Goal: Task Accomplishment & Management: Use online tool/utility

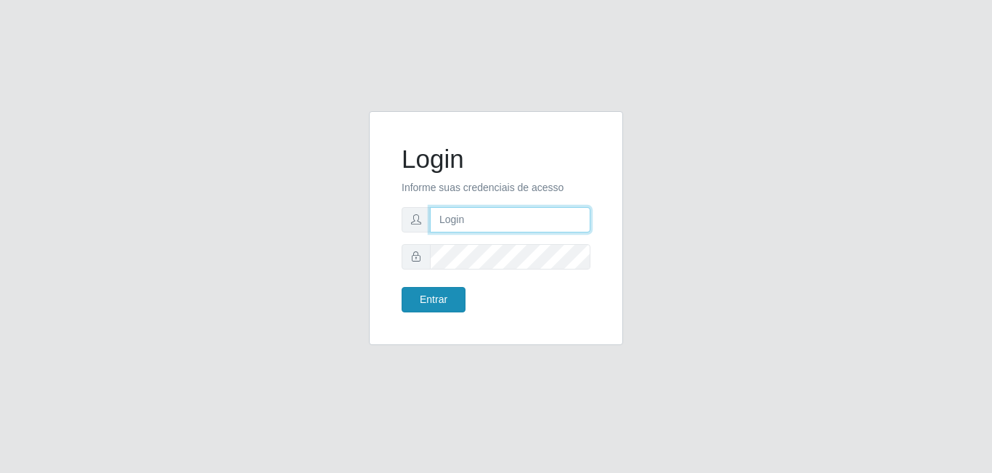
type input "[EMAIL_ADDRESS][DOMAIN_NAME]"
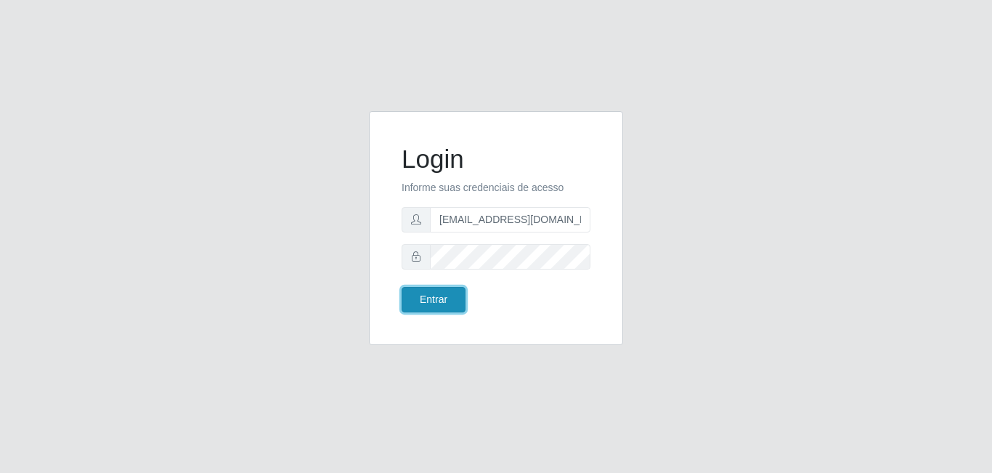
click at [434, 306] on button "Entrar" at bounding box center [434, 299] width 64 height 25
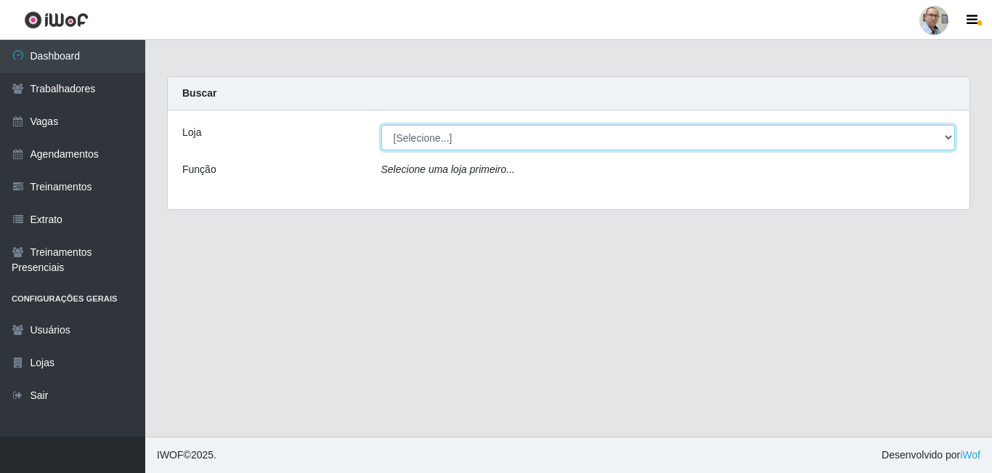
click at [522, 129] on select "[Selecione...] Mar Vermelho - Loja 04" at bounding box center [668, 137] width 575 height 25
select select "251"
click at [381, 125] on select "[Selecione...] Mar Vermelho - Loja 04" at bounding box center [668, 137] width 575 height 25
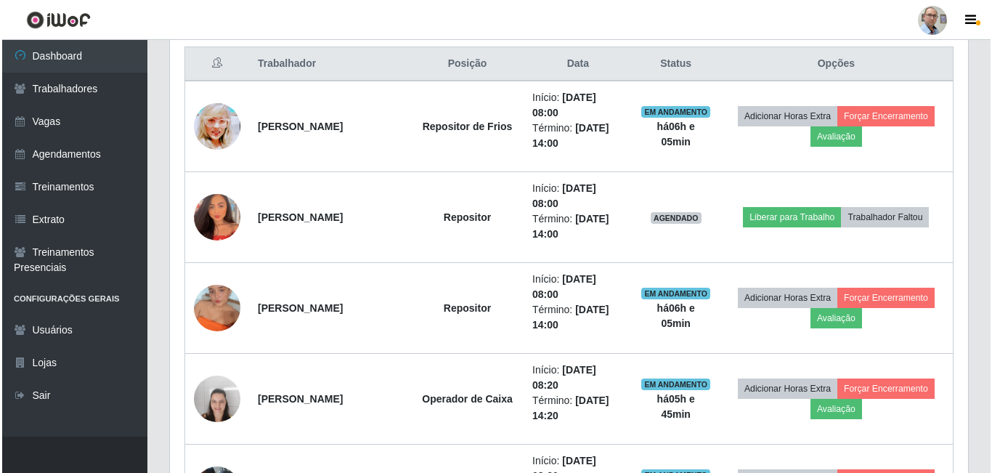
scroll to position [581, 0]
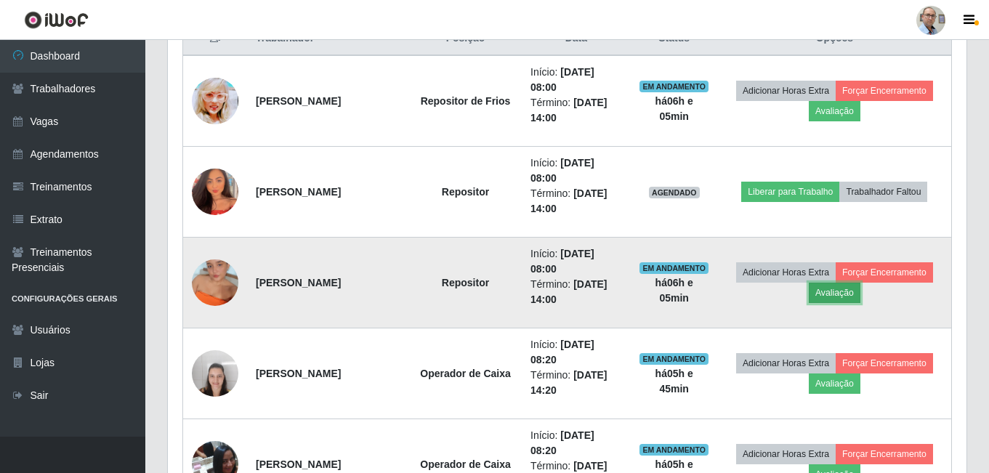
click at [848, 293] on button "Avaliação" at bounding box center [834, 293] width 52 height 20
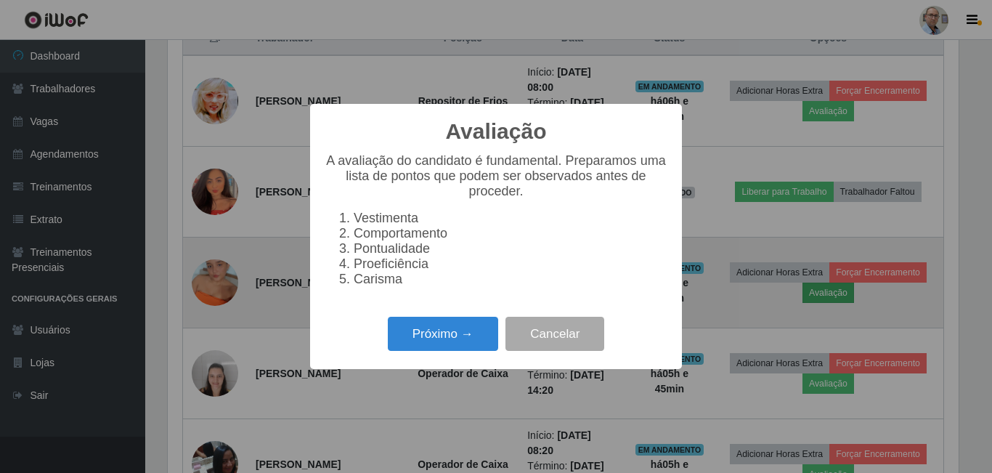
scroll to position [301, 791]
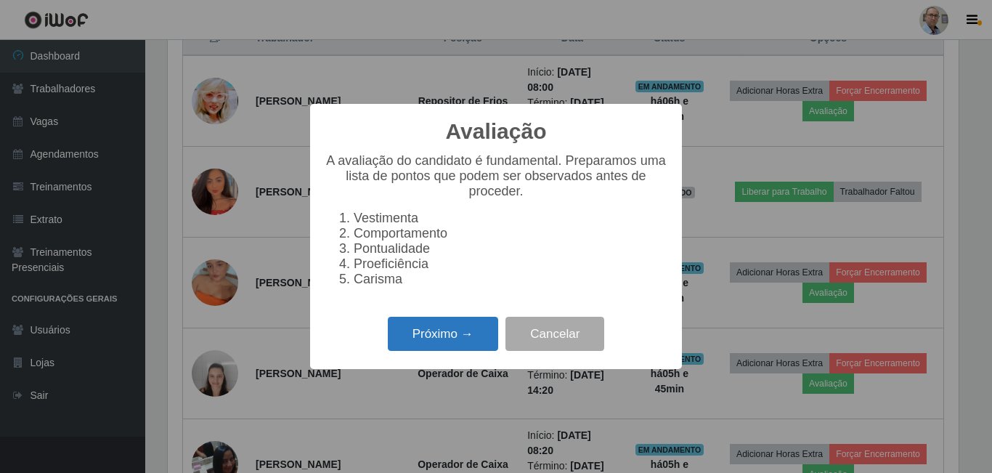
click at [438, 338] on button "Próximo →" at bounding box center [443, 334] width 110 height 34
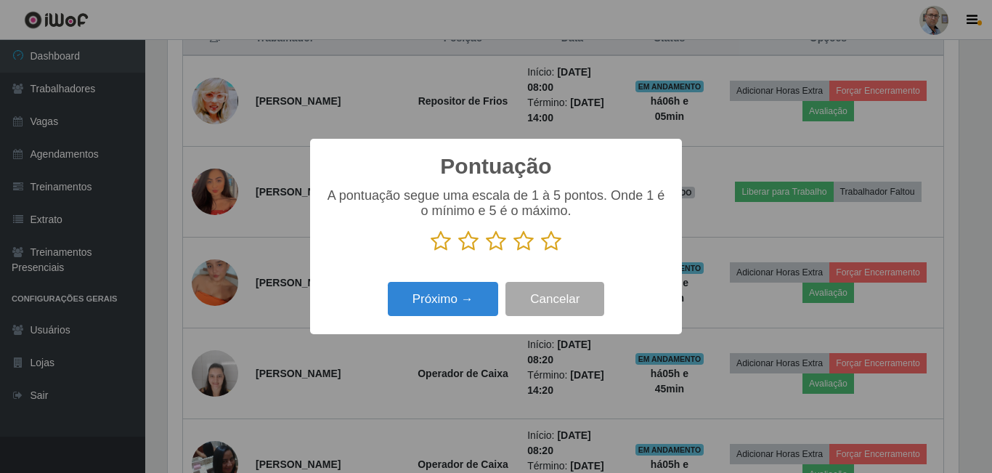
scroll to position [726028, 725539]
click at [551, 246] on icon at bounding box center [551, 241] width 20 height 22
click at [541, 252] on input "radio" at bounding box center [541, 252] width 0 height 0
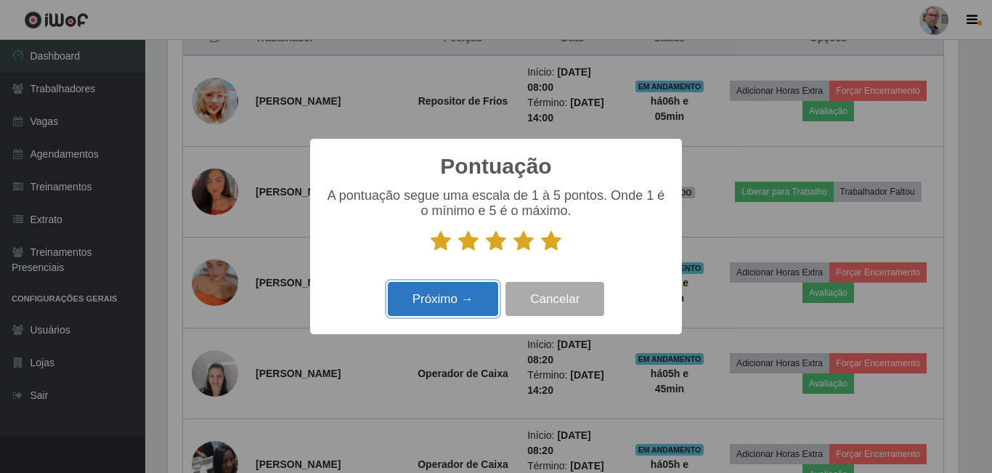
click at [431, 309] on button "Próximo →" at bounding box center [443, 299] width 110 height 34
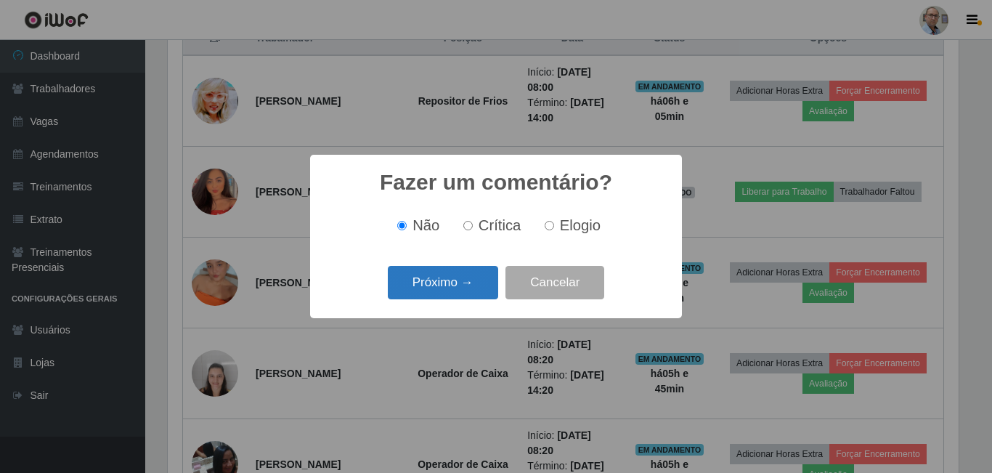
click at [431, 290] on button "Próximo →" at bounding box center [443, 283] width 110 height 34
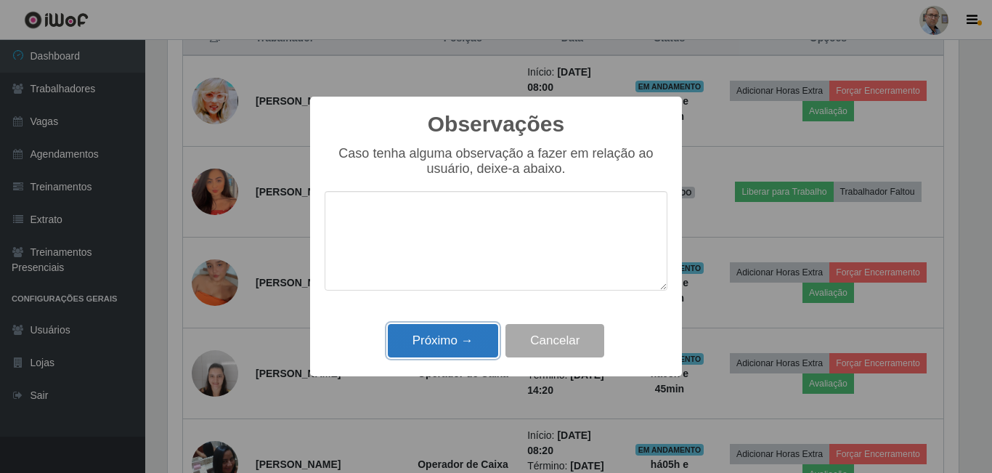
click at [424, 342] on button "Próximo →" at bounding box center [443, 341] width 110 height 34
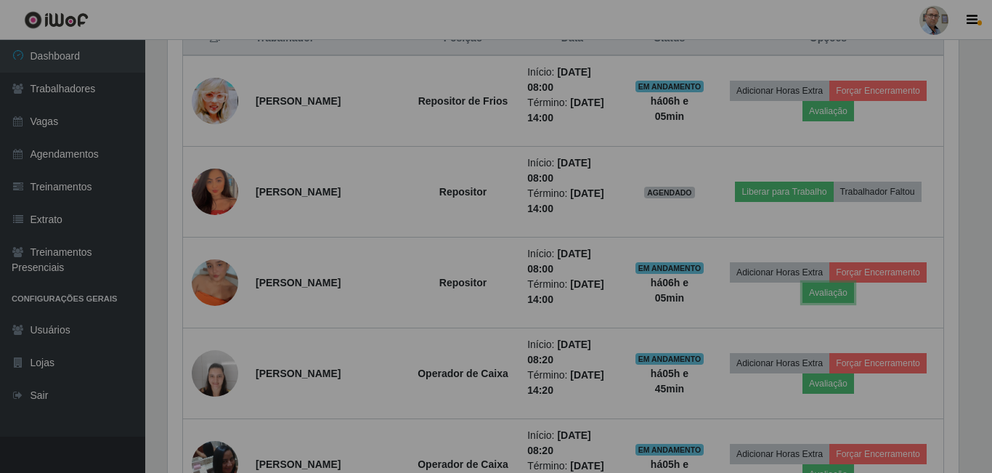
scroll to position [301, 798]
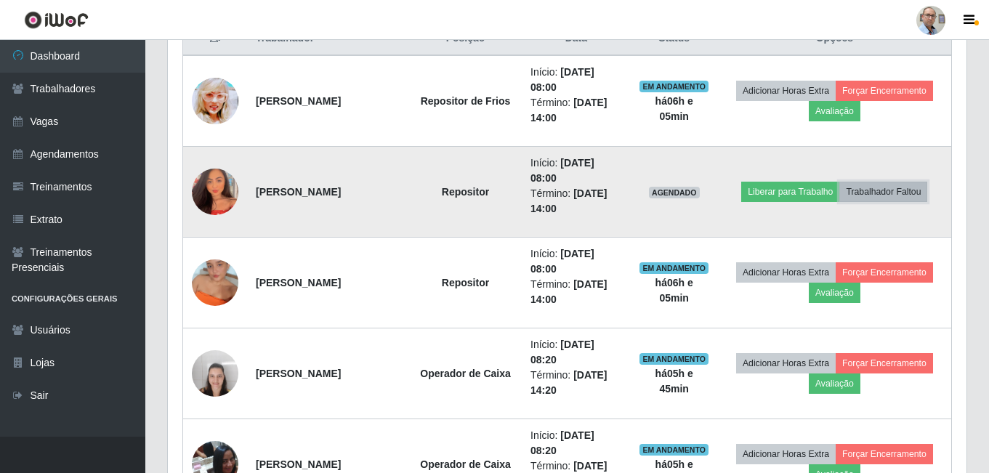
click at [901, 191] on button "Trabalhador Faltou" at bounding box center [883, 192] width 88 height 20
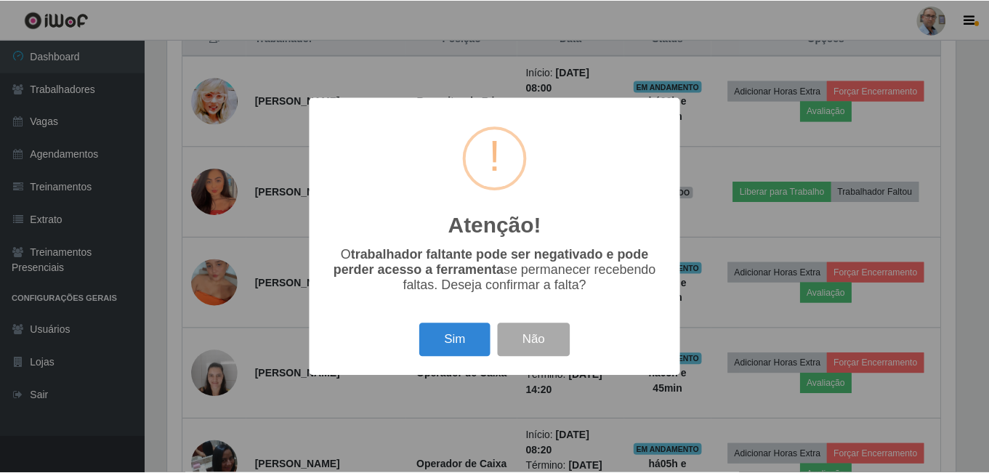
scroll to position [301, 791]
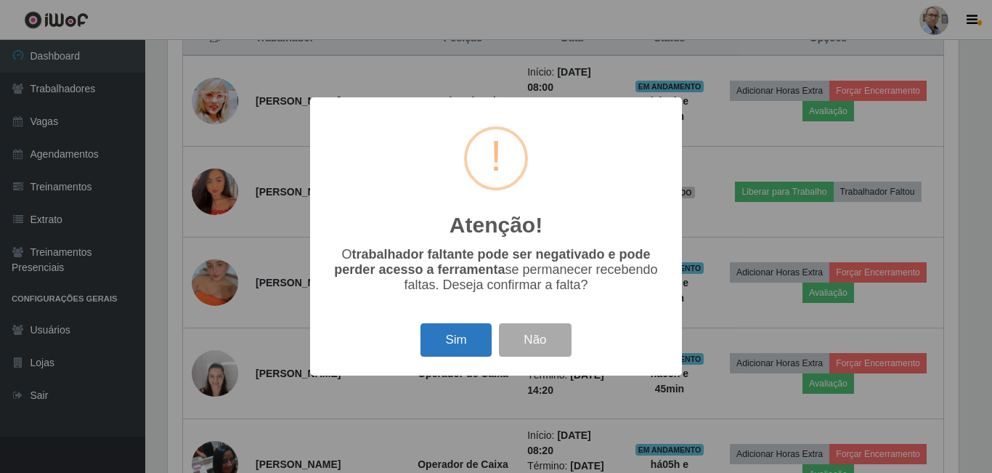
click at [464, 332] on button "Sim" at bounding box center [456, 340] width 70 height 34
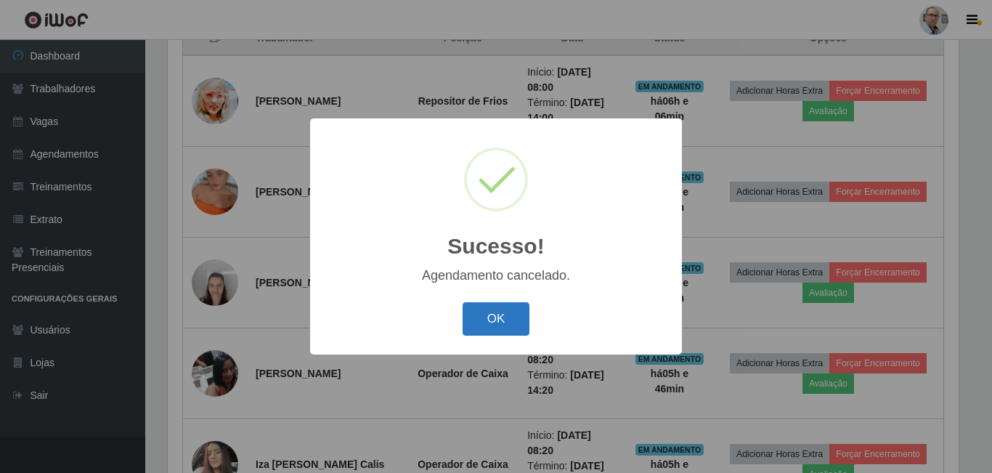
click at [501, 320] on button "OK" at bounding box center [497, 319] width 68 height 34
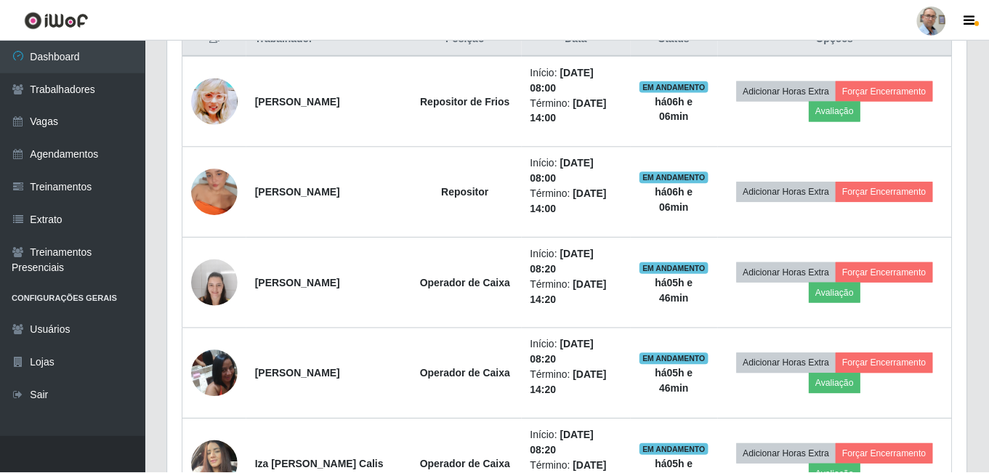
scroll to position [301, 798]
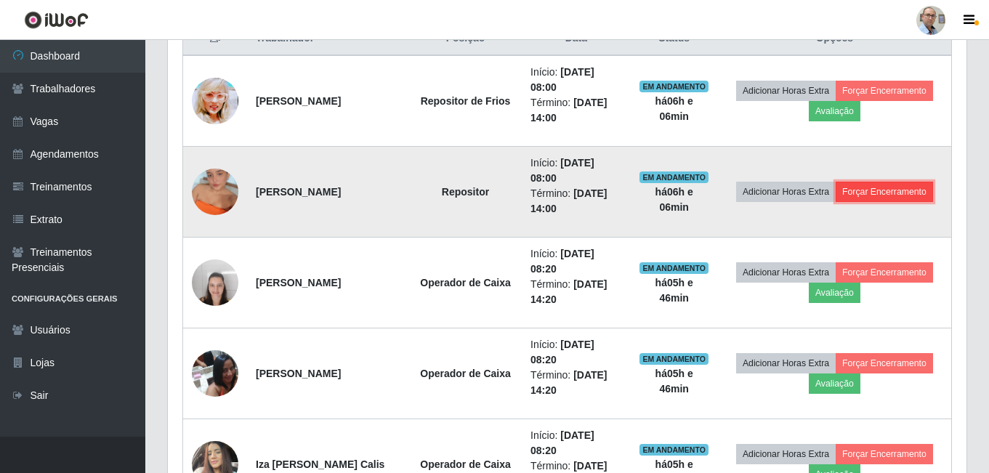
click at [902, 185] on button "Forçar Encerramento" at bounding box center [883, 192] width 97 height 20
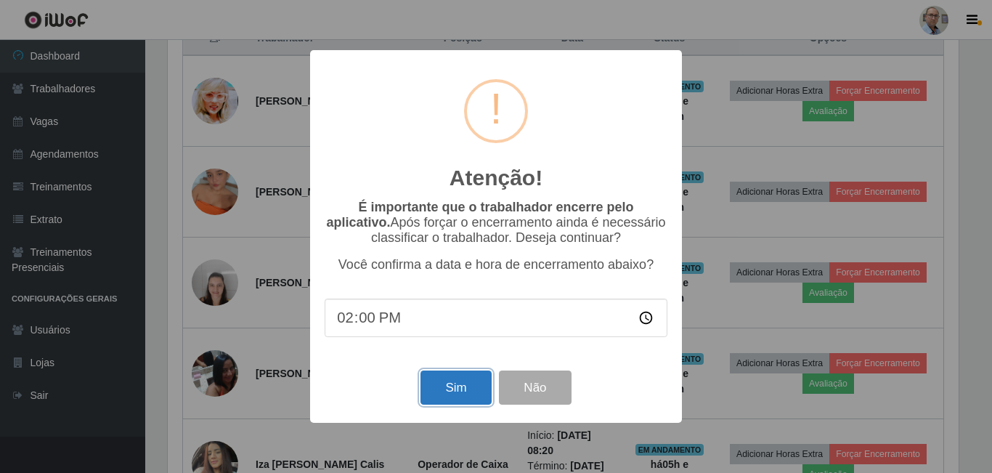
click at [460, 396] on button "Sim" at bounding box center [456, 387] width 70 height 34
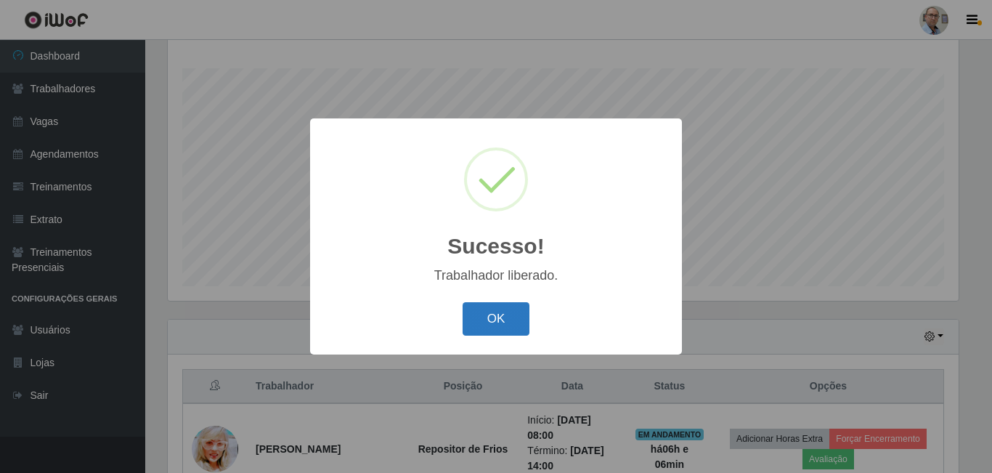
click at [501, 314] on button "OK" at bounding box center [497, 319] width 68 height 34
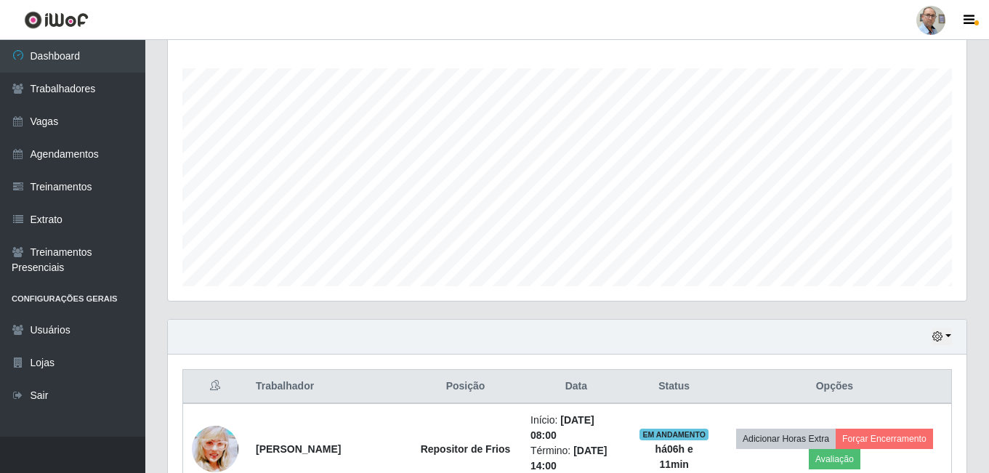
scroll to position [378, 0]
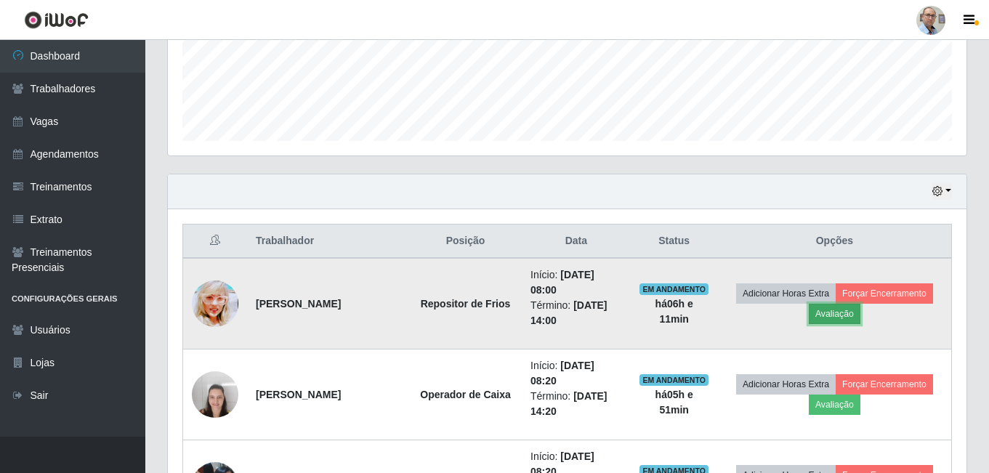
click at [848, 318] on button "Avaliação" at bounding box center [834, 314] width 52 height 20
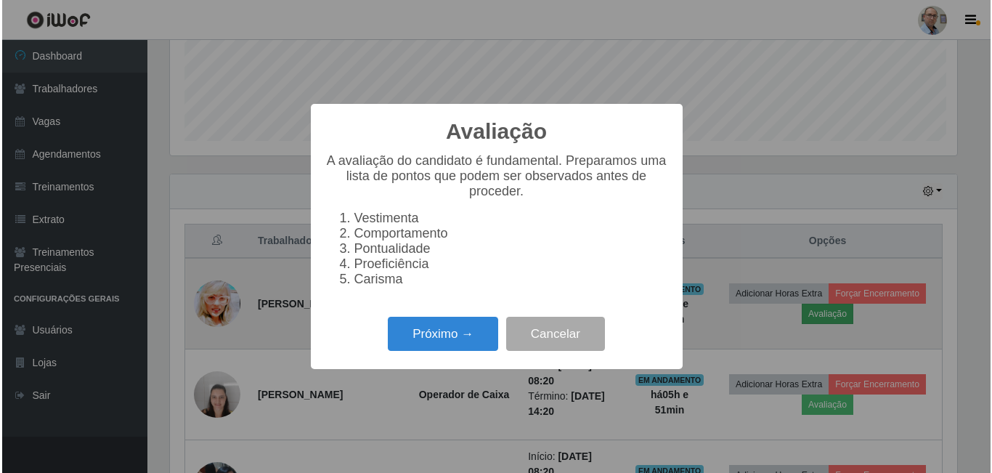
scroll to position [301, 791]
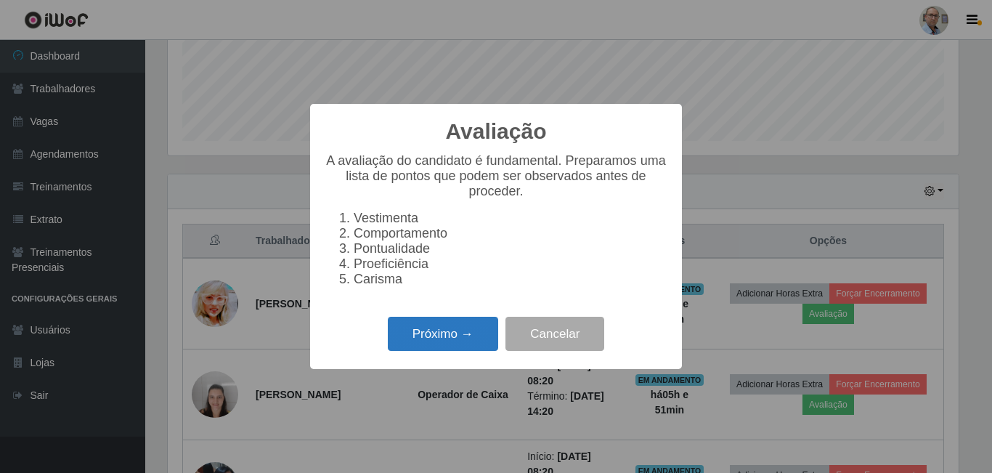
click at [422, 338] on button "Próximo →" at bounding box center [443, 334] width 110 height 34
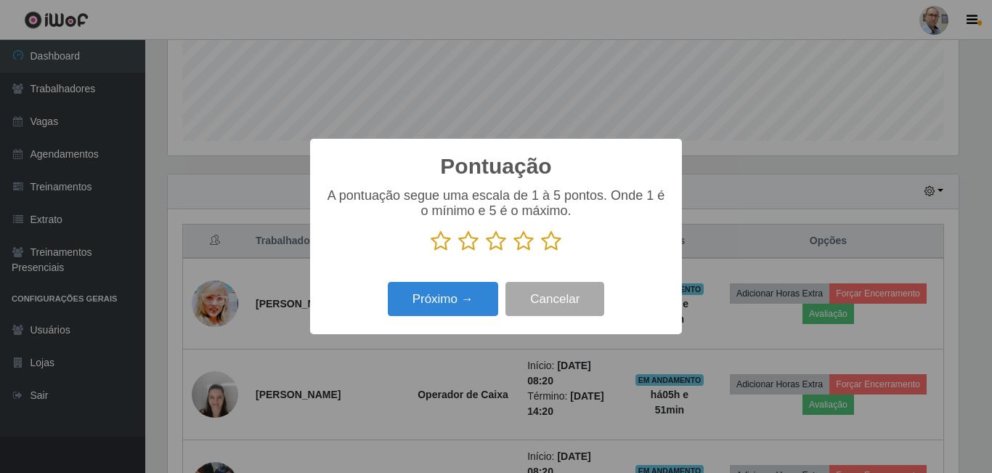
scroll to position [726028, 725539]
click at [556, 243] on icon at bounding box center [551, 241] width 20 height 22
click at [541, 252] on input "radio" at bounding box center [541, 252] width 0 height 0
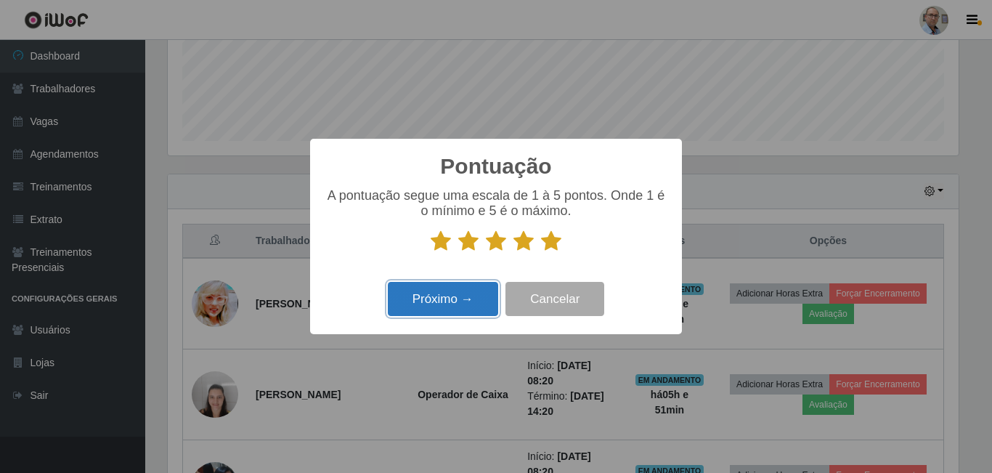
click at [452, 298] on button "Próximo →" at bounding box center [443, 299] width 110 height 34
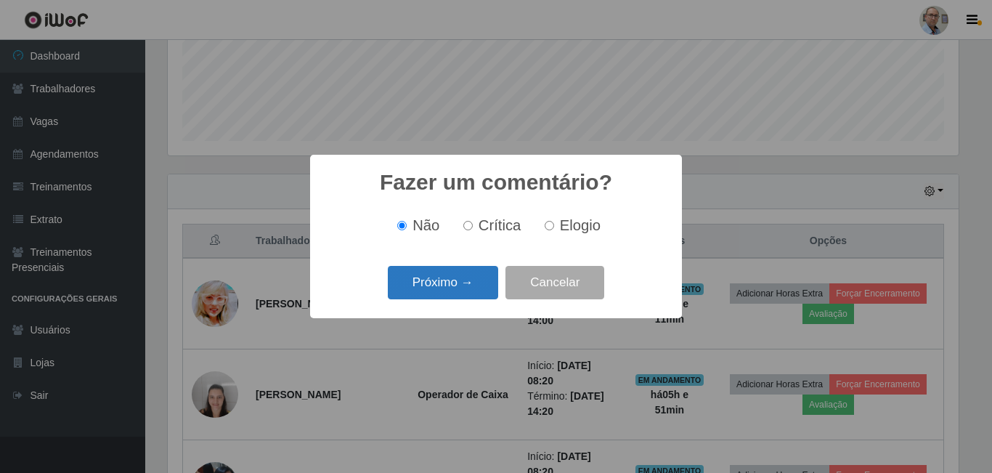
click at [451, 284] on button "Próximo →" at bounding box center [443, 283] width 110 height 34
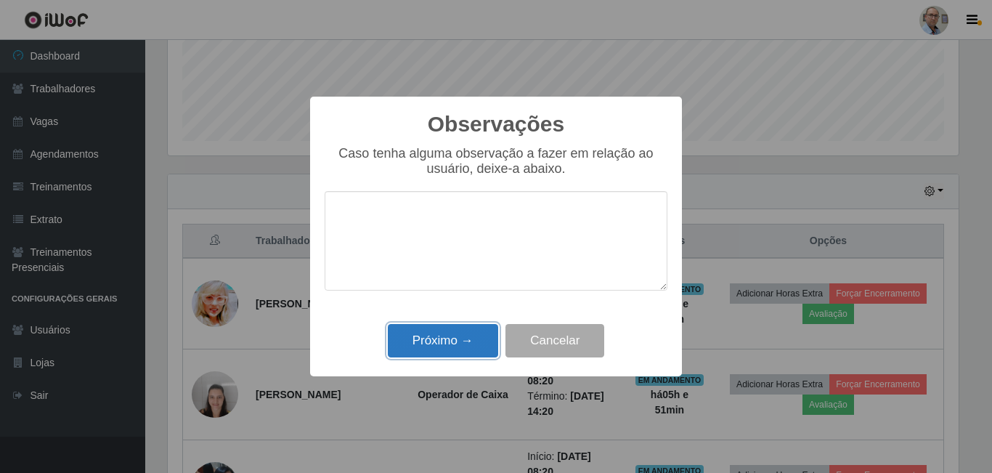
click at [436, 338] on button "Próximo →" at bounding box center [443, 341] width 110 height 34
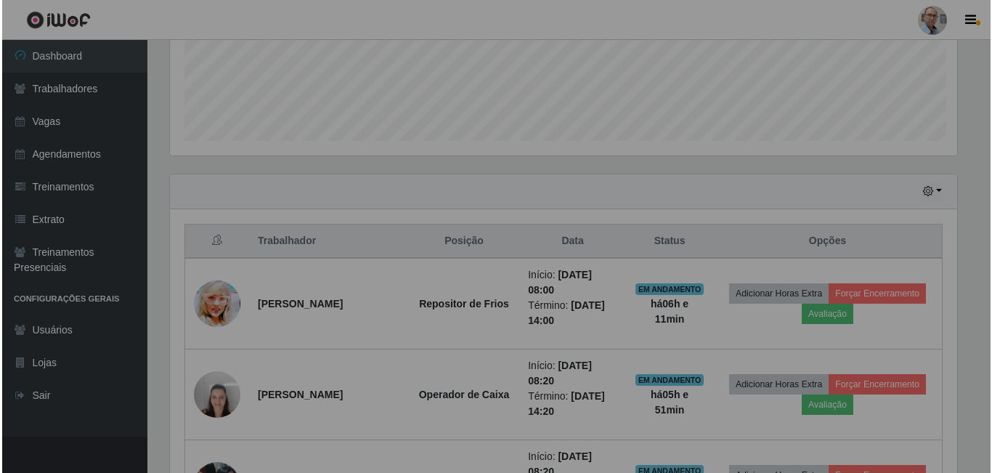
scroll to position [301, 798]
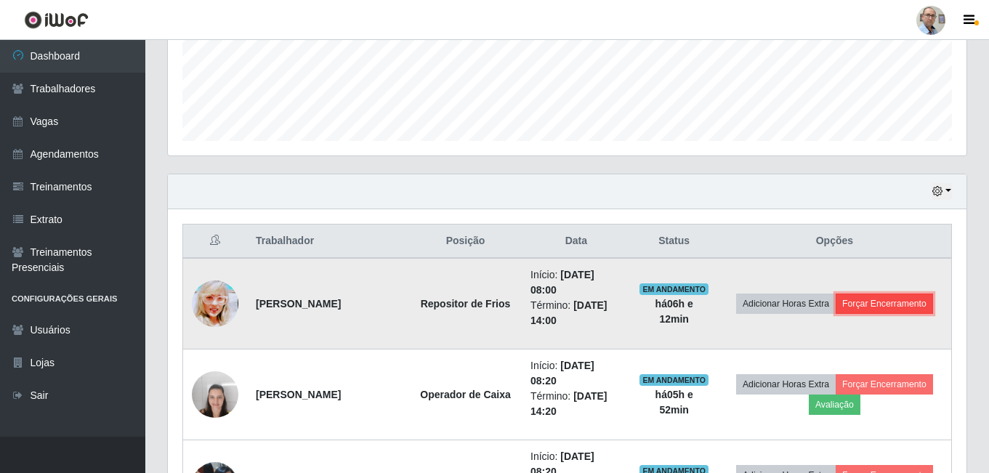
click at [888, 304] on button "Forçar Encerramento" at bounding box center [883, 303] width 97 height 20
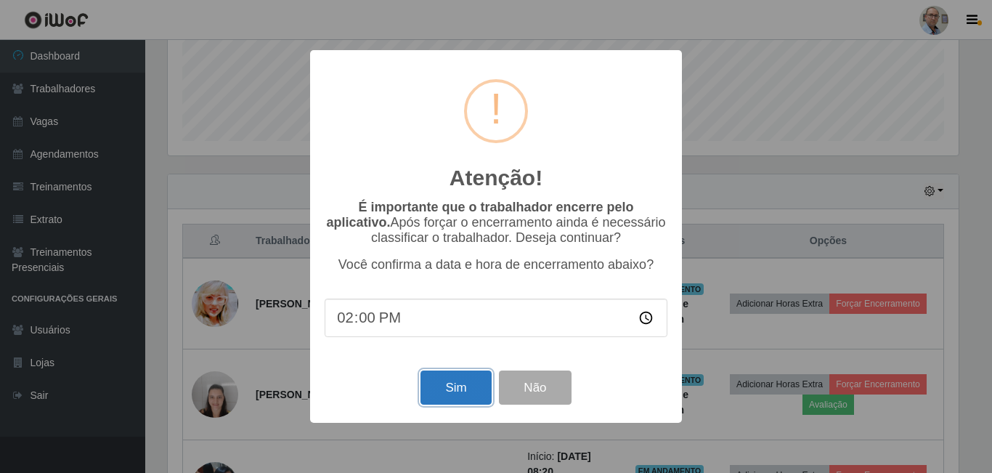
click at [464, 394] on button "Sim" at bounding box center [456, 387] width 70 height 34
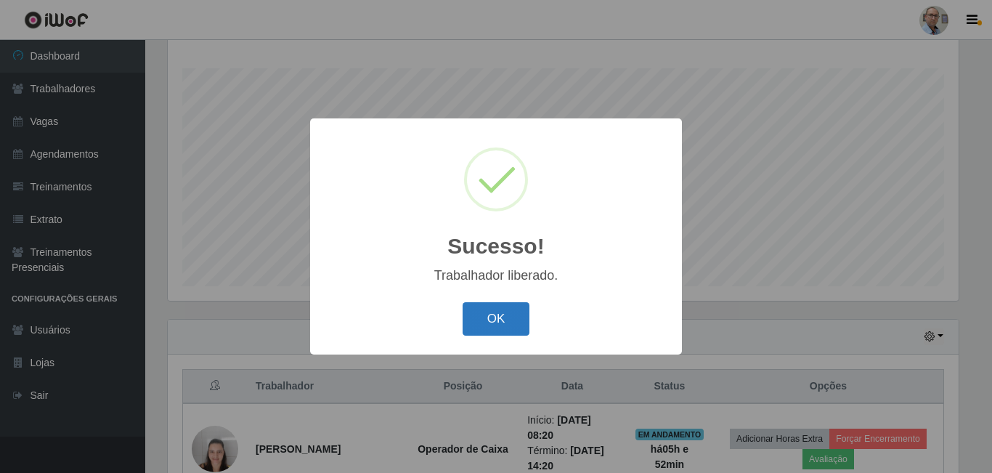
click at [502, 322] on button "OK" at bounding box center [497, 319] width 68 height 34
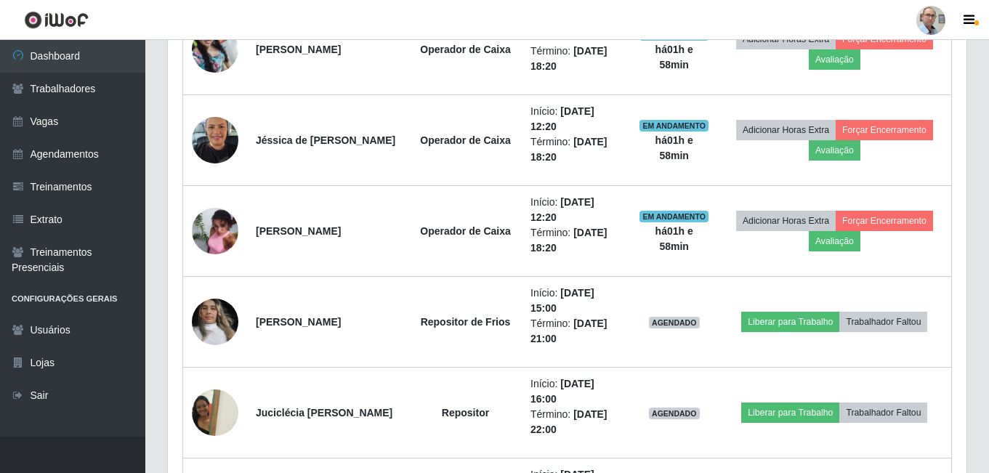
scroll to position [814, 0]
